Goal: Transaction & Acquisition: Purchase product/service

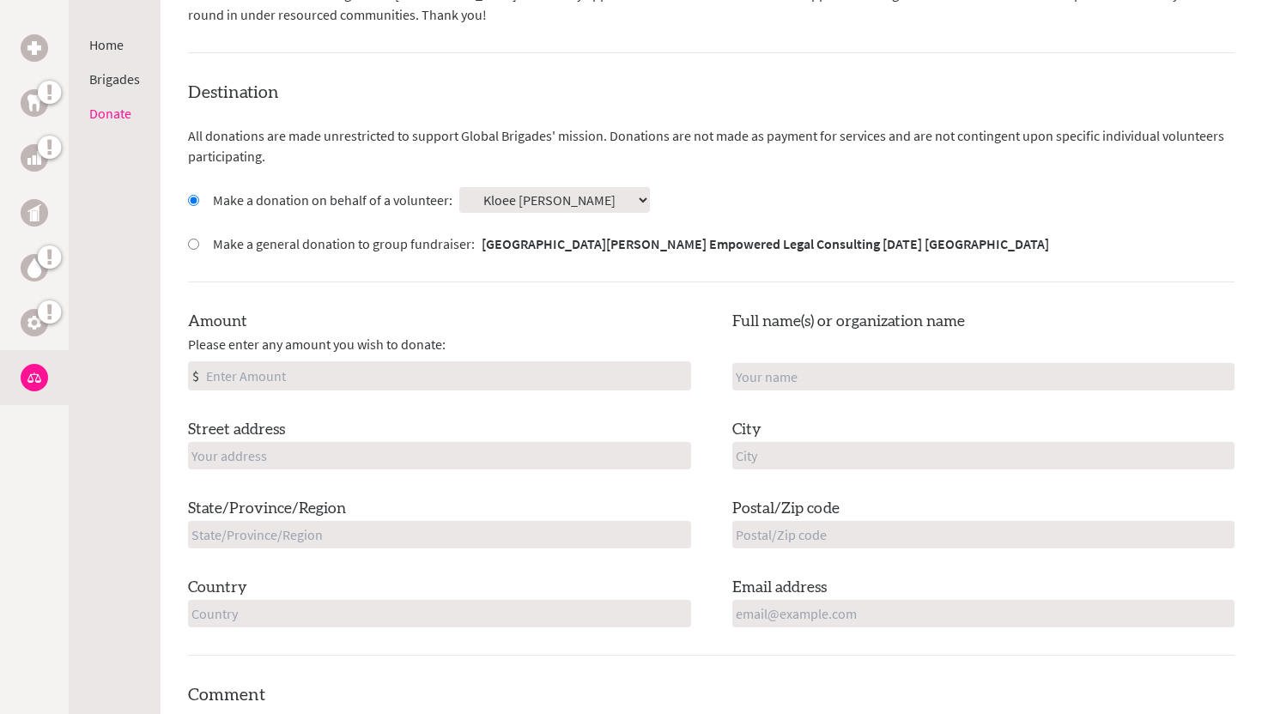
scroll to position [440, 0]
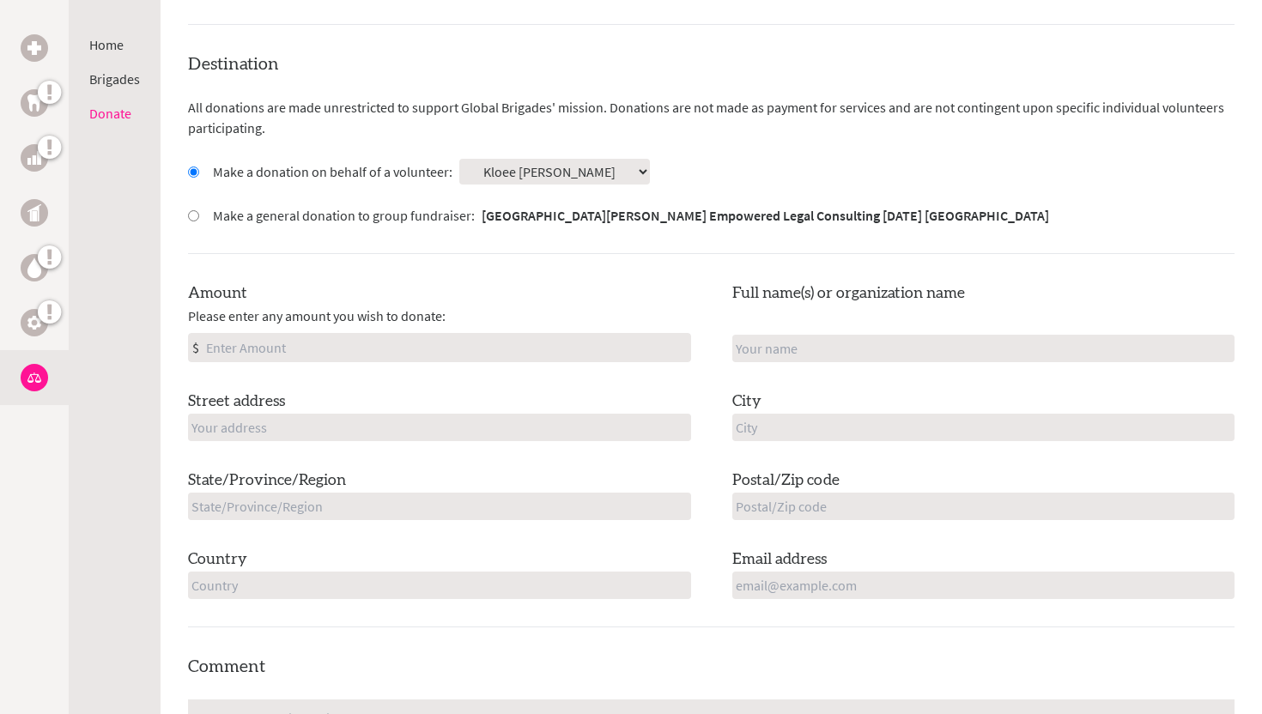
click at [359, 347] on input "Amount" at bounding box center [446, 347] width 487 height 27
type input "300.00"
click at [285, 412] on div "Street address" at bounding box center [439, 415] width 503 height 51
click at [281, 425] on input "text" at bounding box center [439, 427] width 503 height 27
type input "[STREET_ADDRESS]"
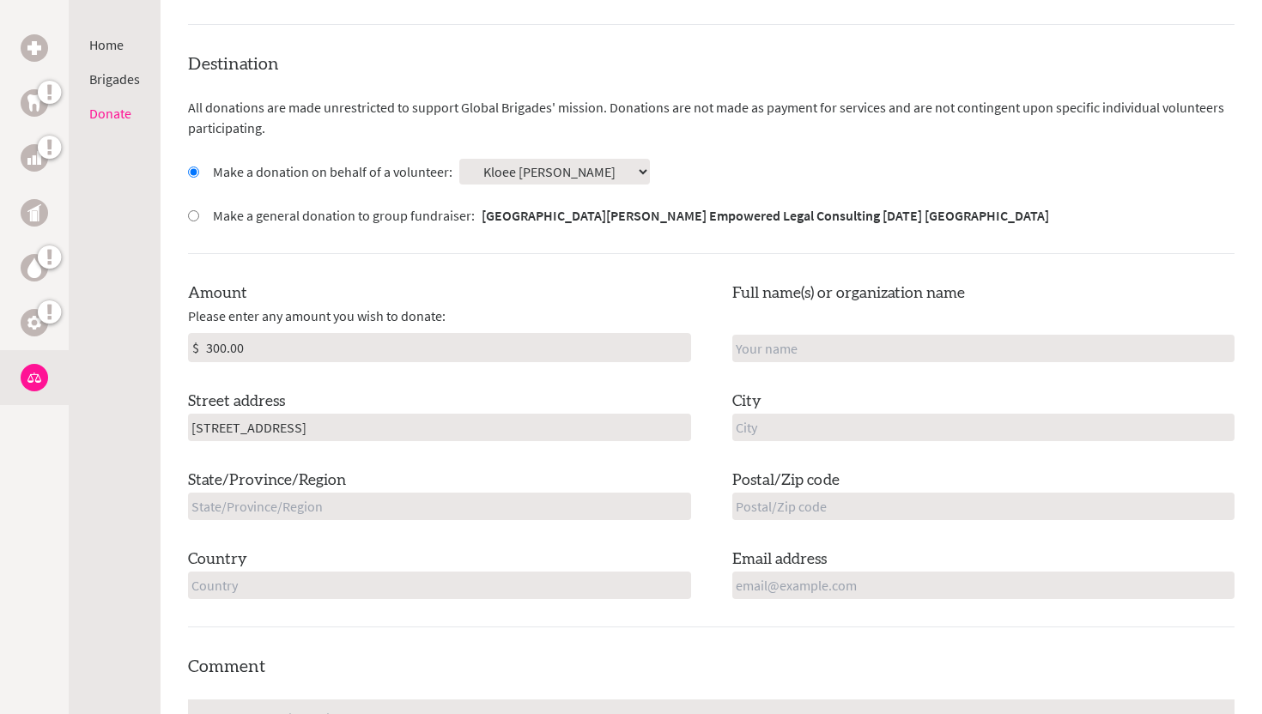
type input "Kloee [PERSON_NAME]"
type input "Summerside"
type input "PE"
type input "C1N 4R8"
type input "[GEOGRAPHIC_DATA]"
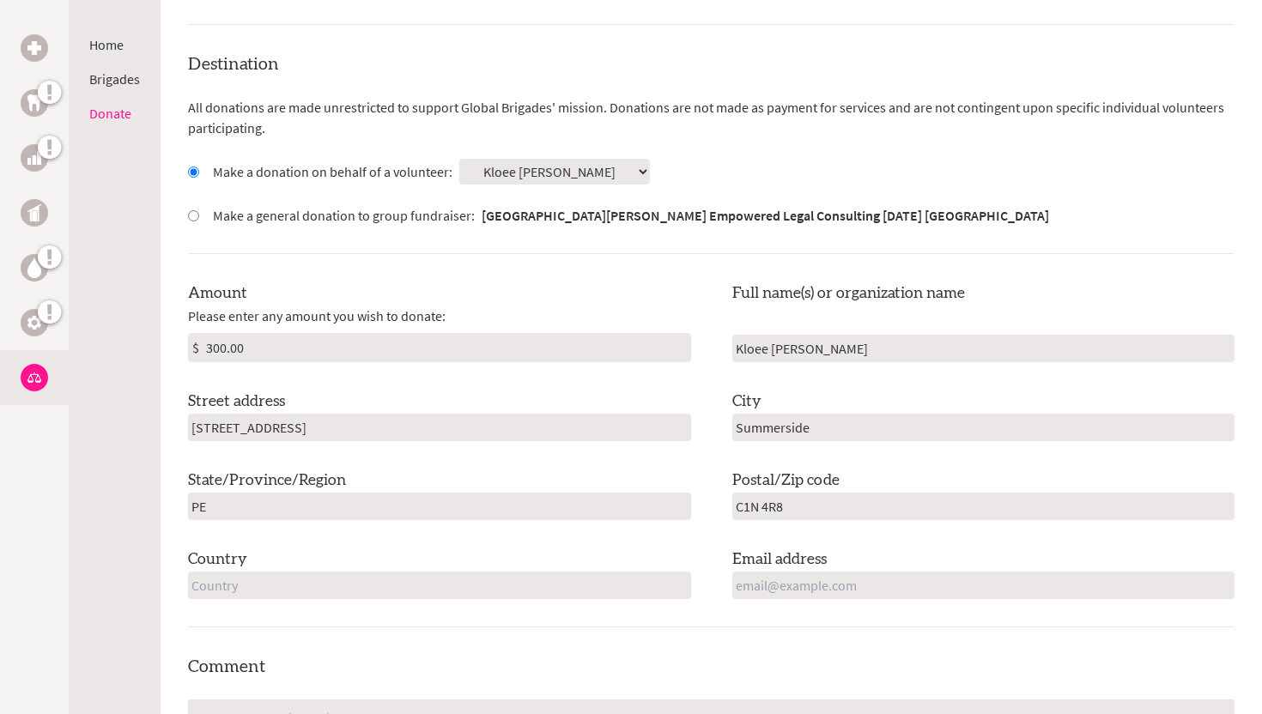
type input "[EMAIL_ADDRESS][DOMAIN_NAME]"
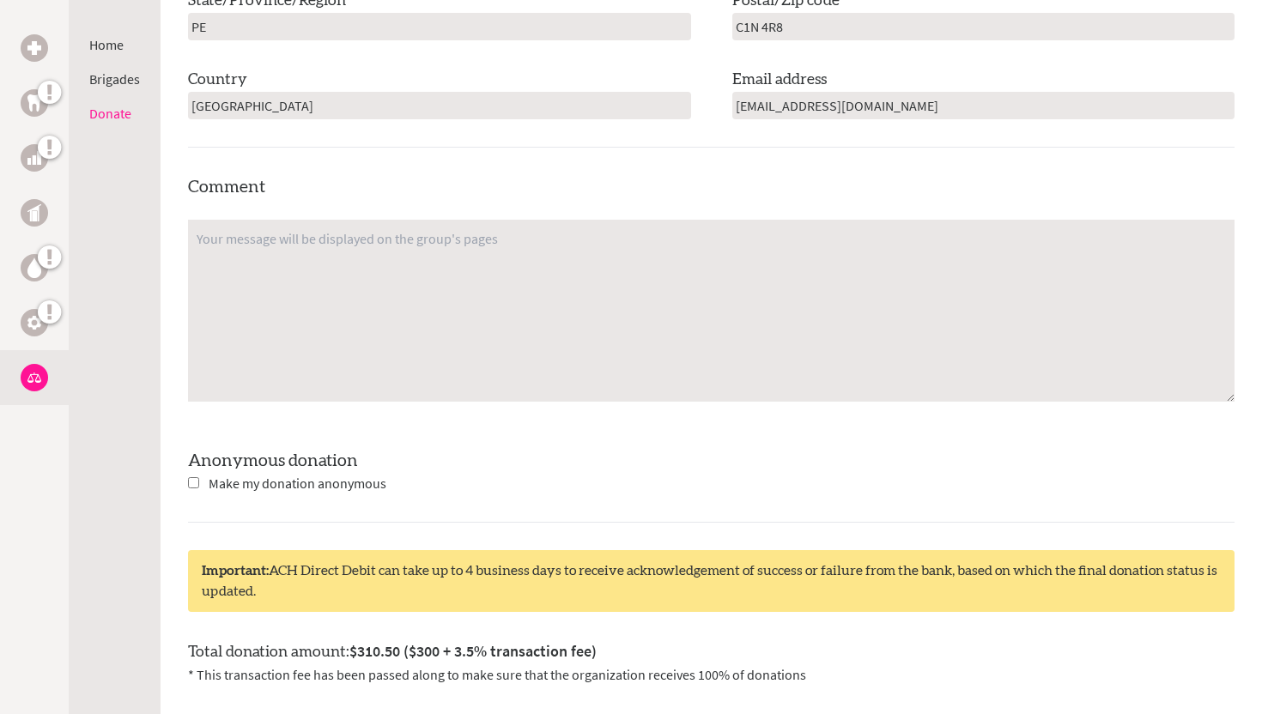
scroll to position [923, 0]
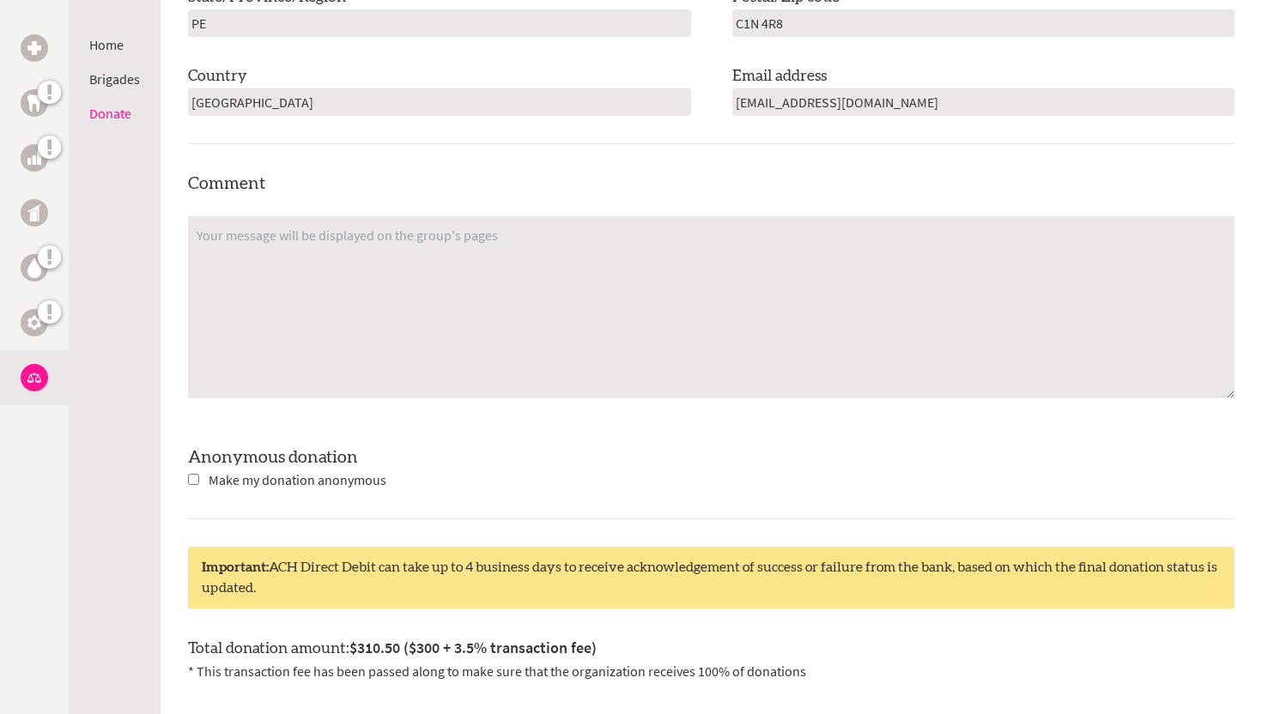
click at [283, 477] on span "Make my donation anonymous" at bounding box center [298, 479] width 178 height 17
click at [196, 481] on input "checkbox" at bounding box center [193, 479] width 11 height 11
checkbox input "true"
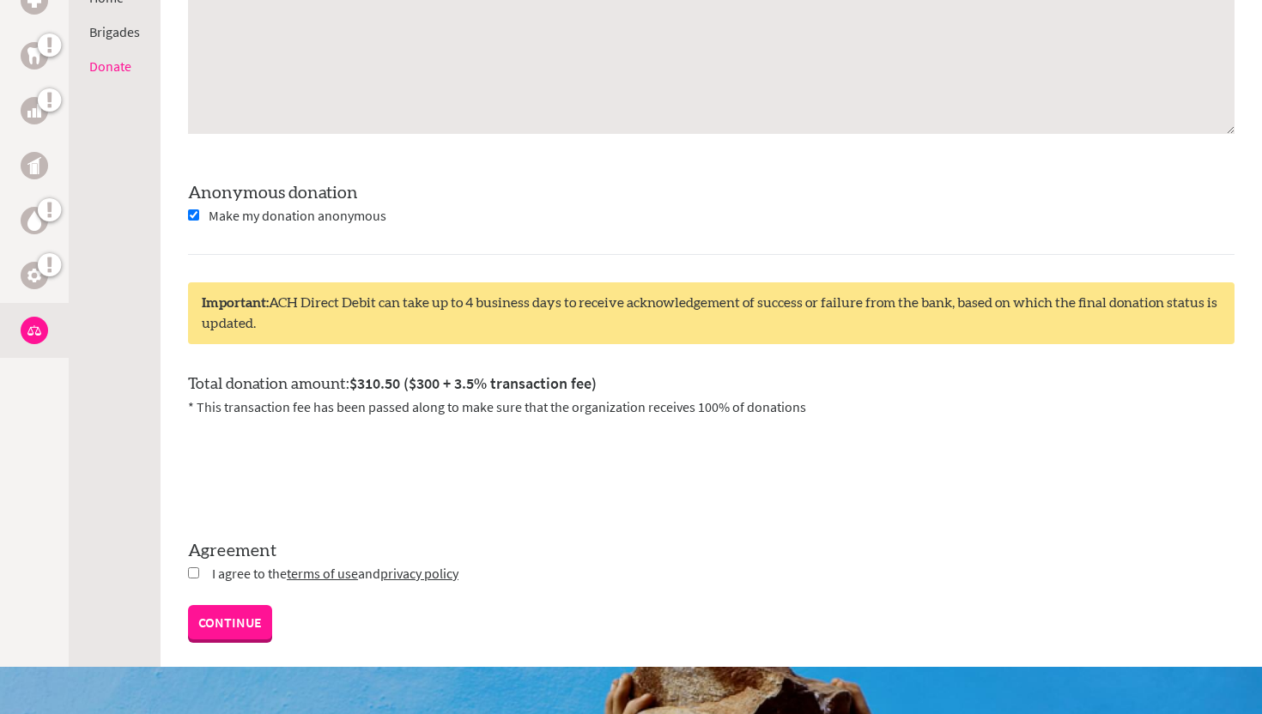
scroll to position [1192, 0]
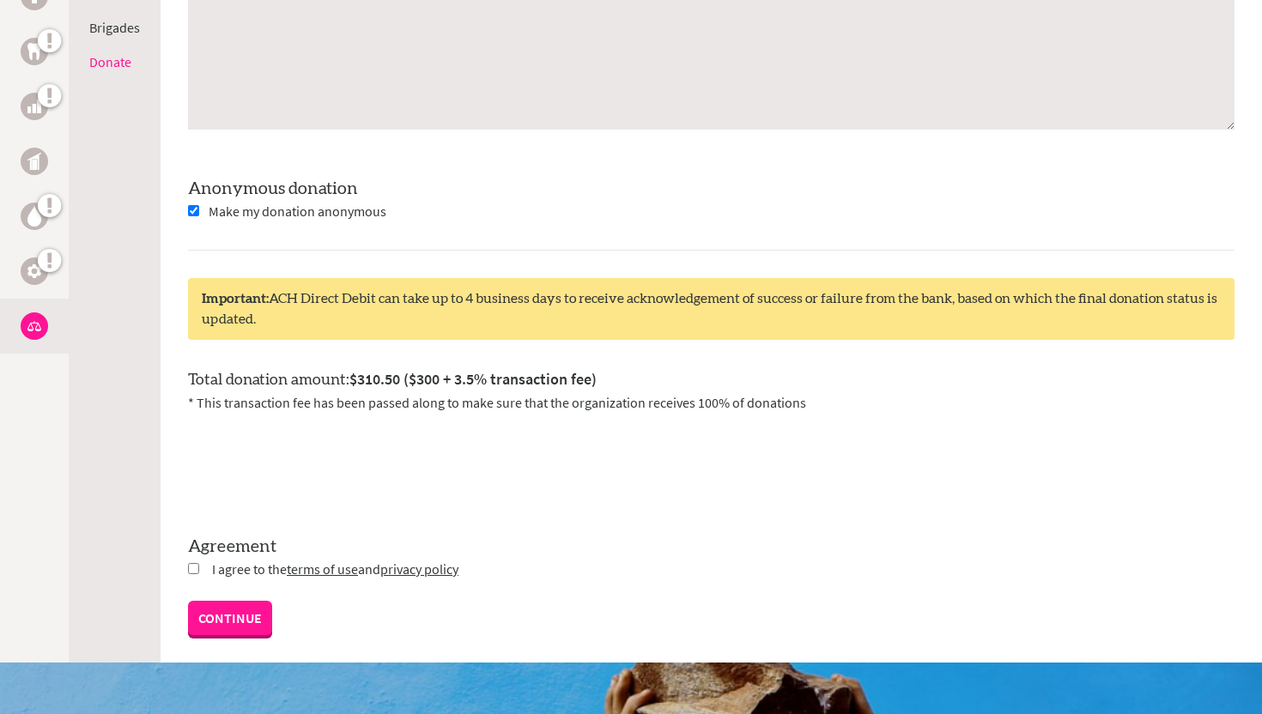
click at [191, 569] on input "checkbox" at bounding box center [193, 568] width 11 height 11
checkbox input "true"
click at [245, 606] on link "CONTINUE" at bounding box center [230, 619] width 84 height 34
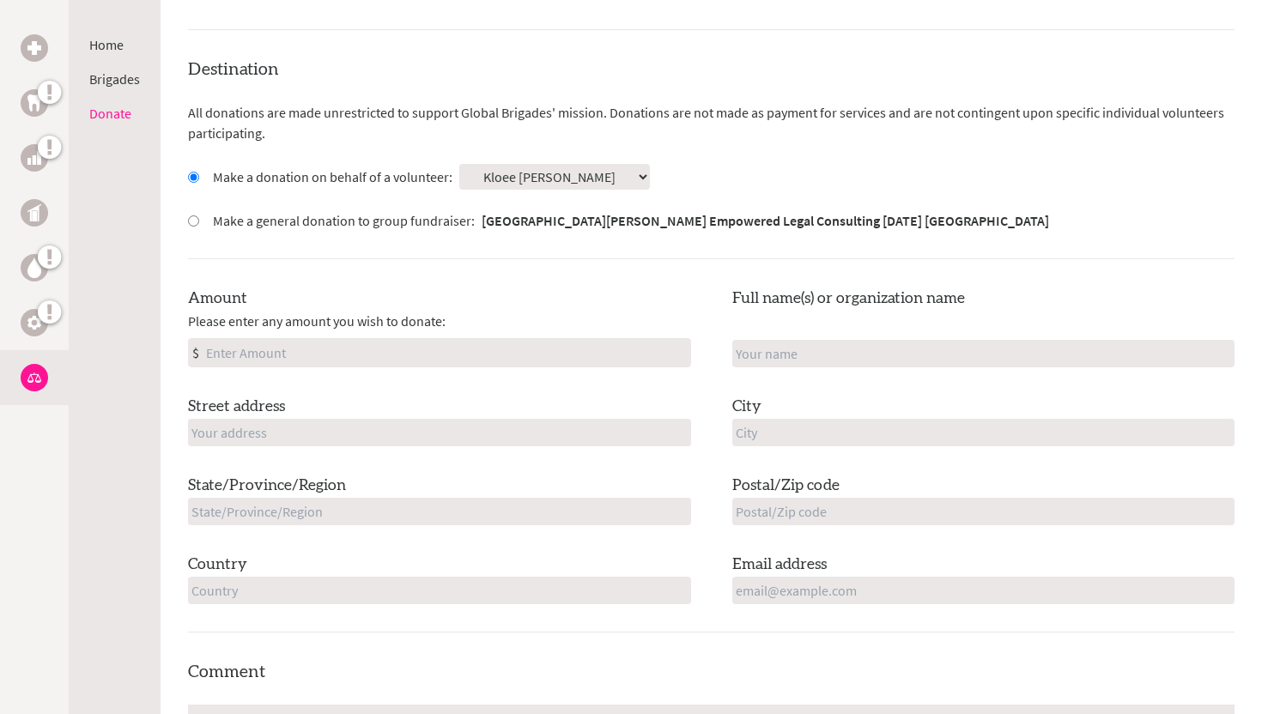
scroll to position [439, 0]
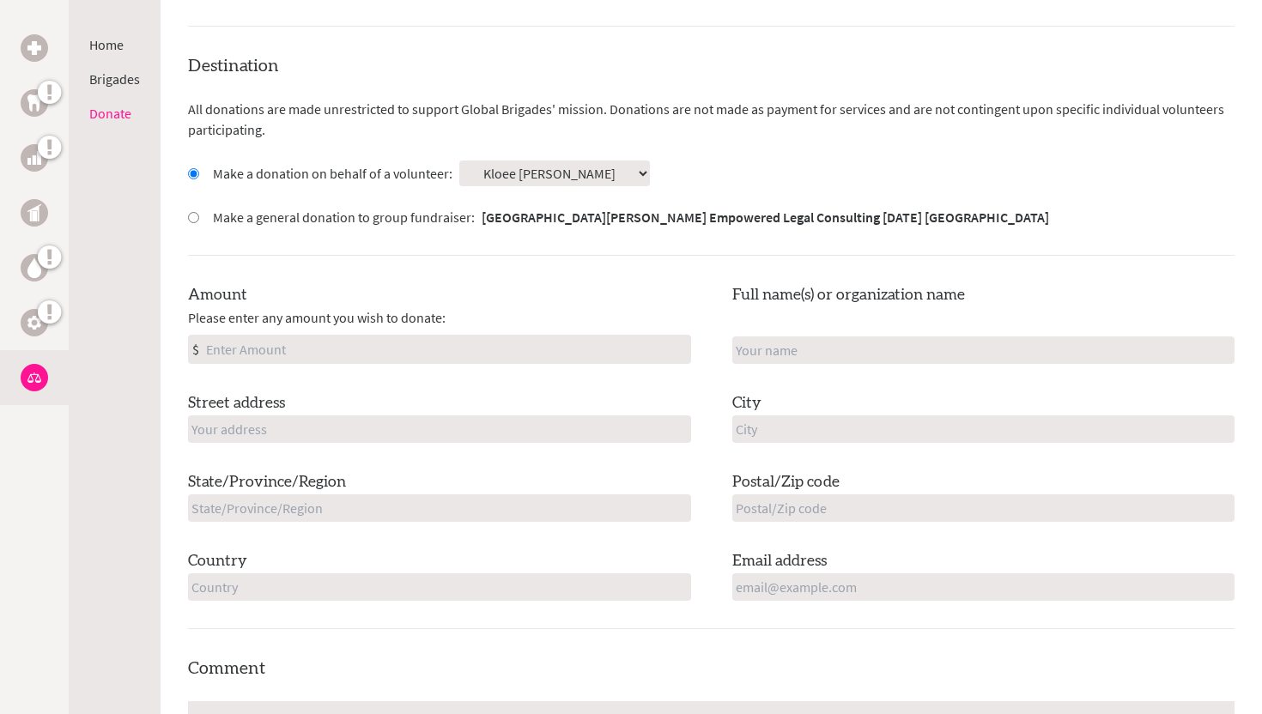
click at [412, 351] on input "Amount" at bounding box center [446, 349] width 487 height 27
type input "1053.51"
click at [392, 427] on input "text" at bounding box center [439, 428] width 503 height 27
type input "[STREET_ADDRESS]"
type input "Kloee [PERSON_NAME]"
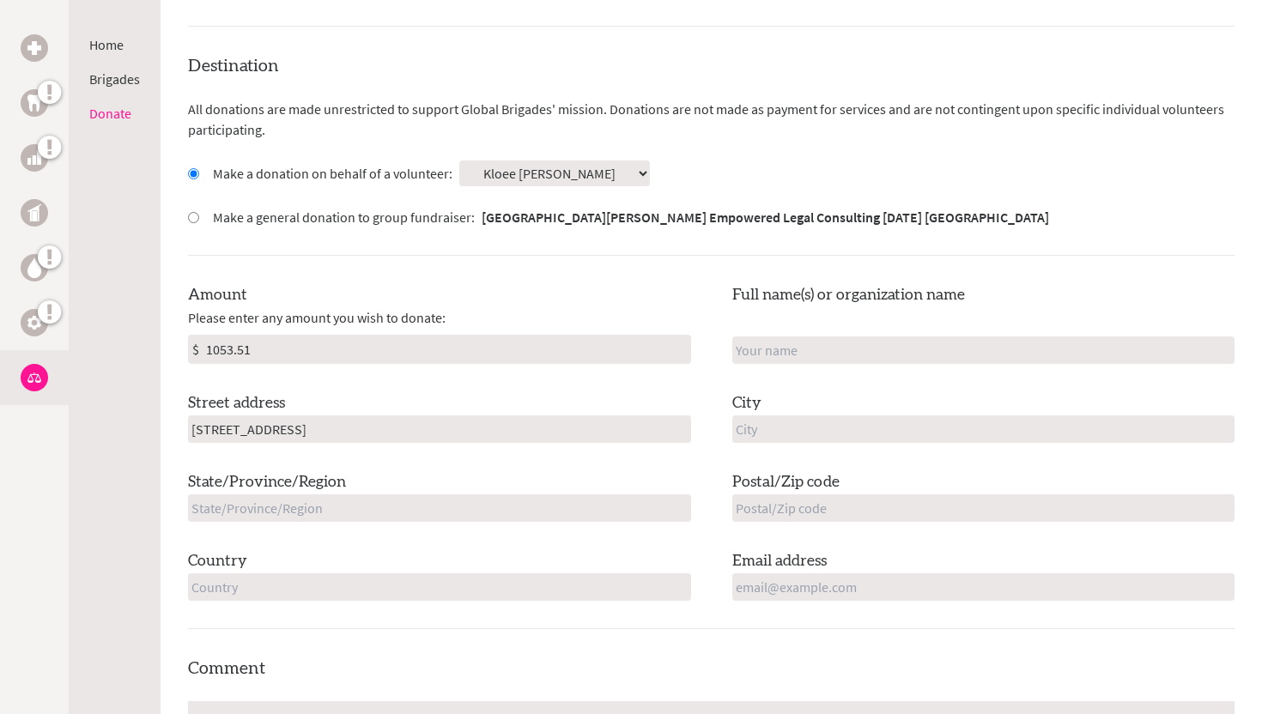
type input "Summerside"
type input "PE"
type input "C1N 4R8"
type input "[GEOGRAPHIC_DATA]"
type input "[EMAIL_ADDRESS][DOMAIN_NAME]"
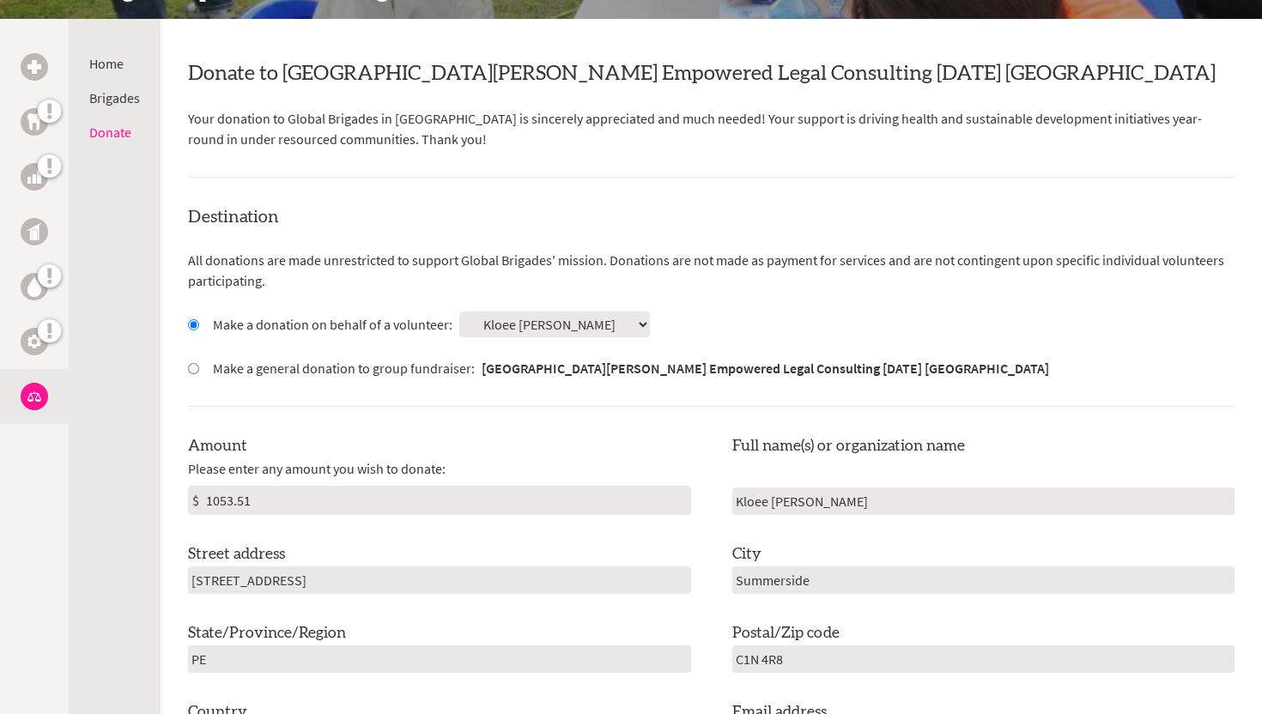
scroll to position [0, 0]
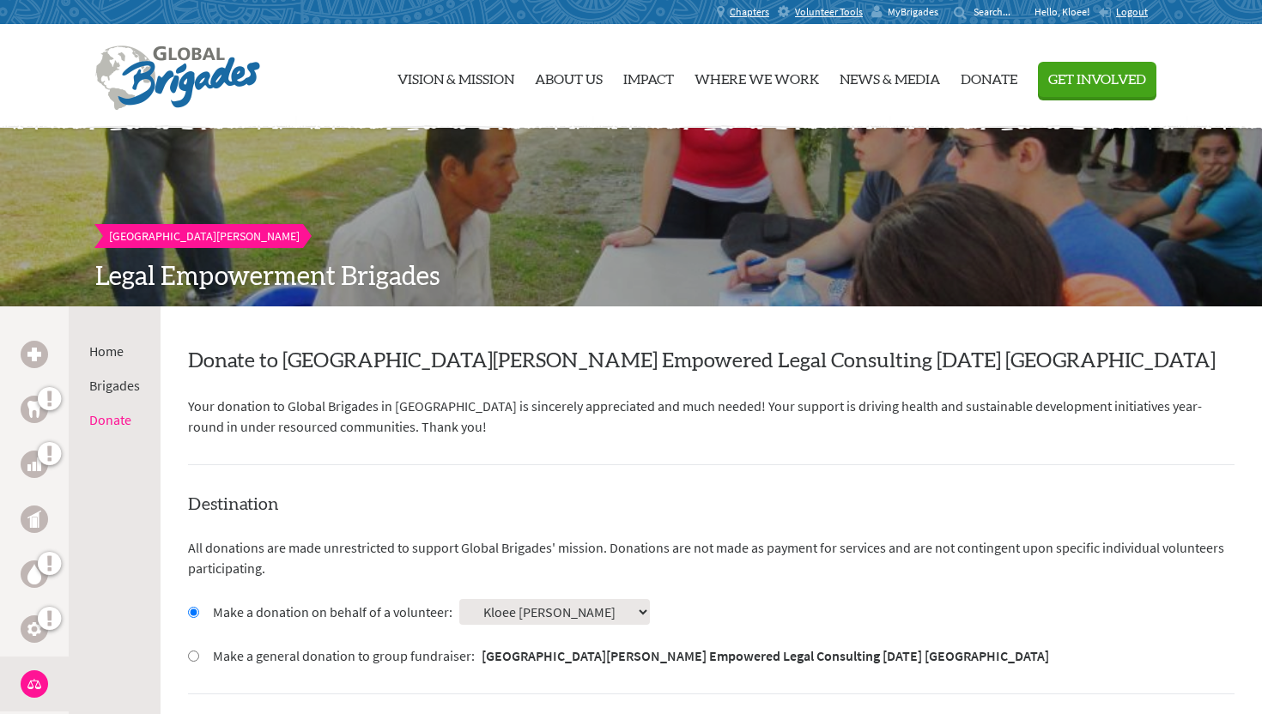
click at [894, 9] on span "MyBrigades" at bounding box center [912, 12] width 51 height 14
